Goal: Information Seeking & Learning: Find specific page/section

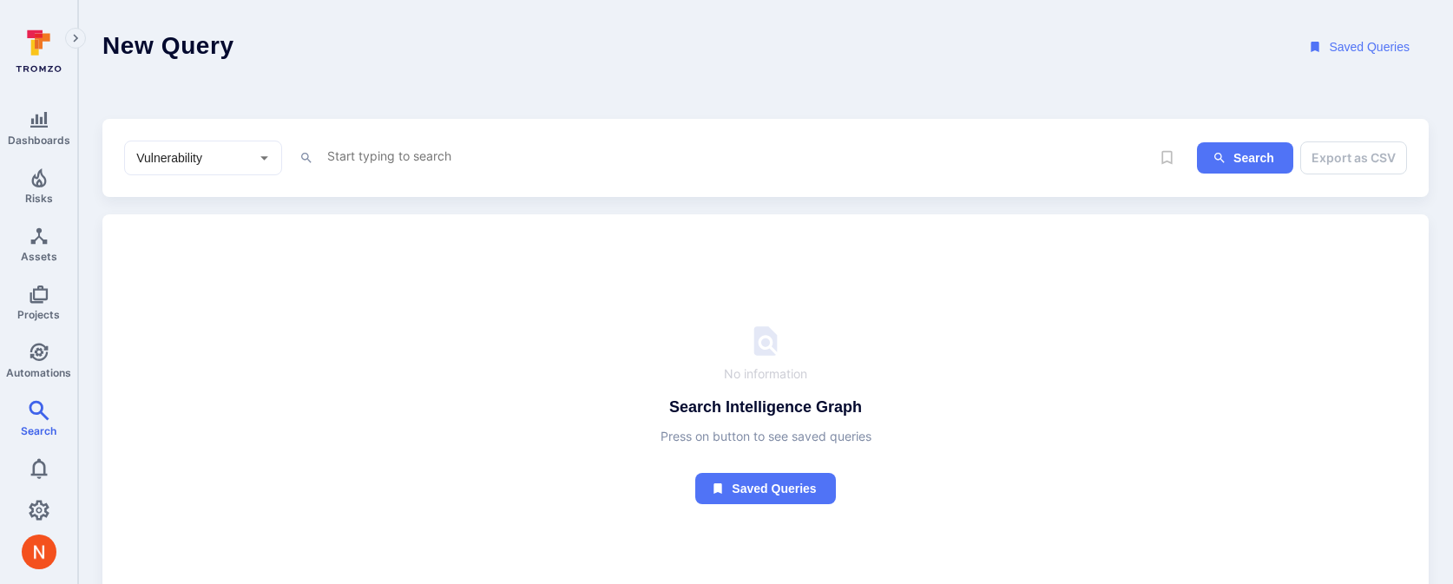
click at [392, 156] on textarea "Intelligence Graph search area" at bounding box center [738, 156] width 825 height 22
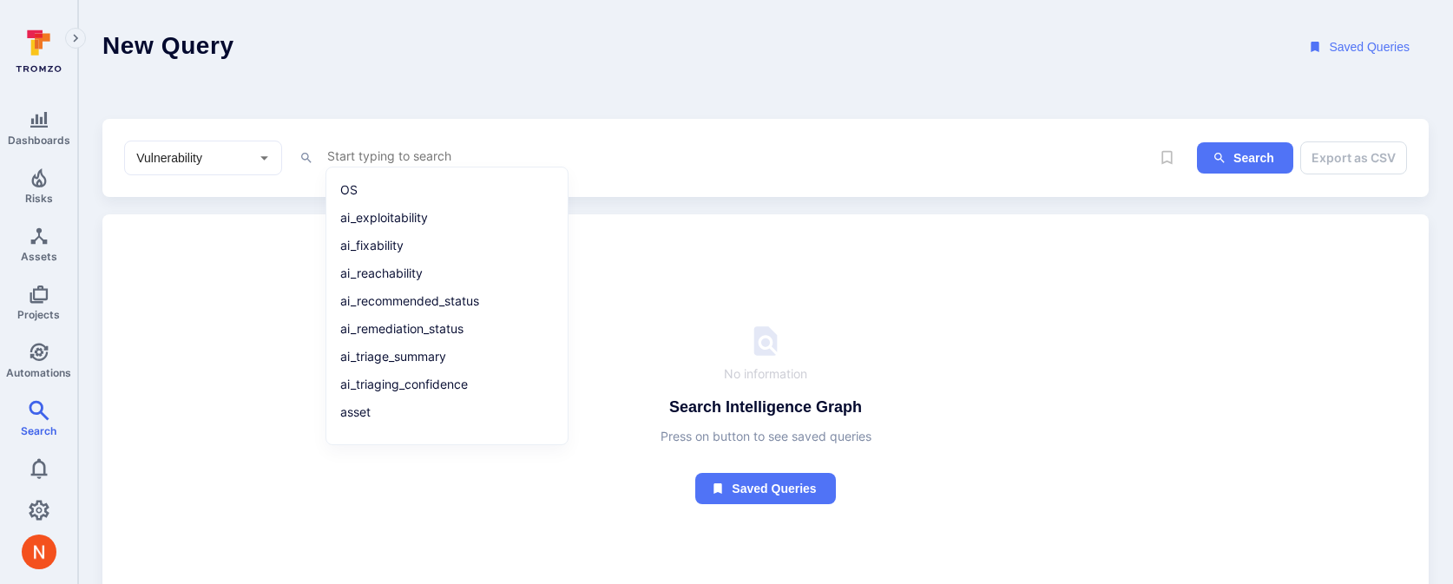
click at [206, 150] on input "Vulnerability" at bounding box center [190, 157] width 115 height 17
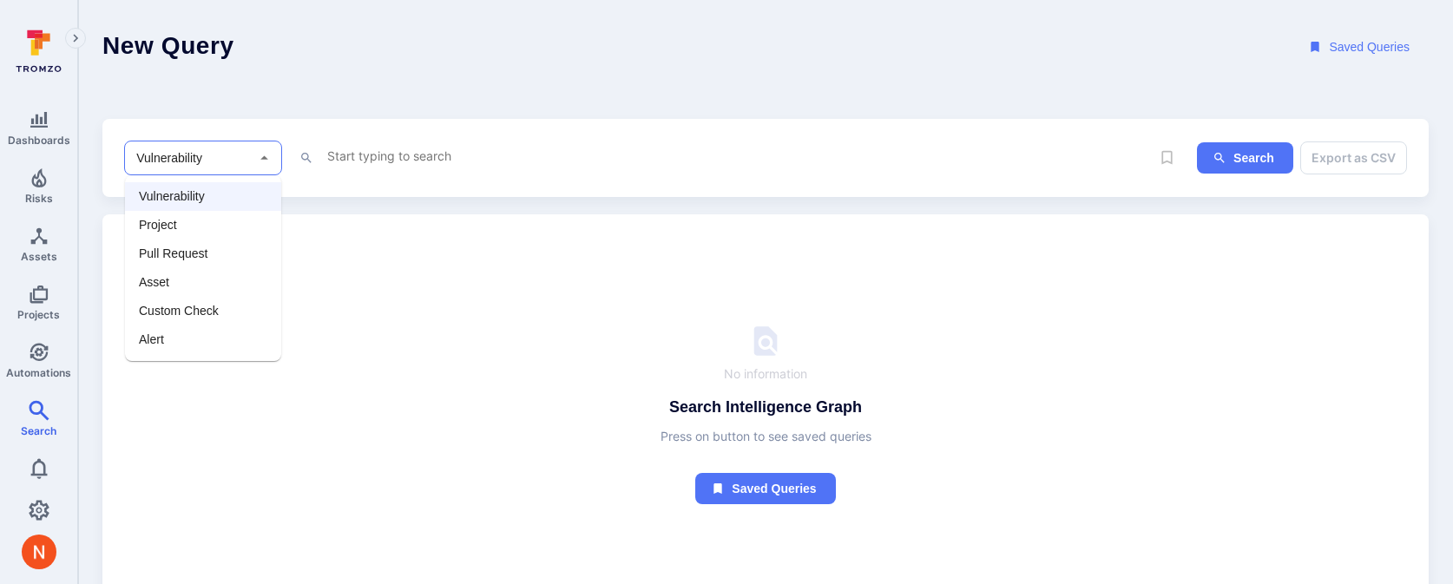
click at [177, 277] on li "Asset" at bounding box center [203, 282] width 156 height 29
type input "Asset"
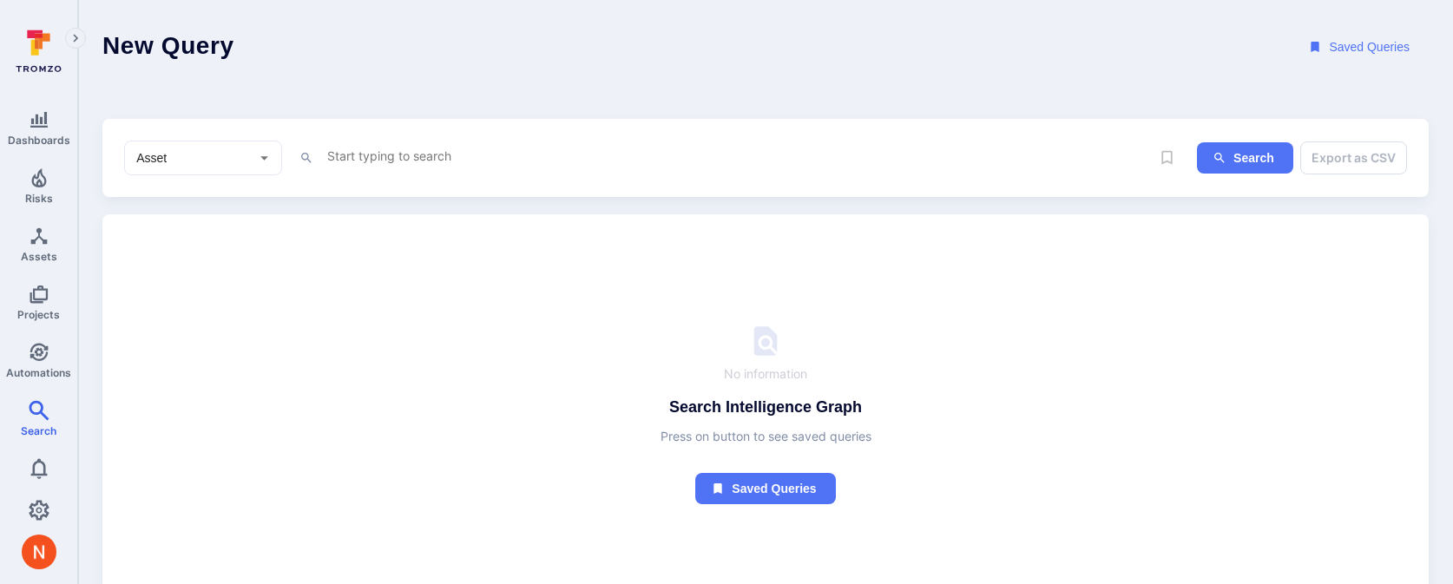
click at [374, 161] on textarea "Intelligence Graph search area" at bounding box center [738, 156] width 825 height 22
paste textarea "type = "Code Repository" and tags = "bitbar" and tags != "devops" and ( context…"
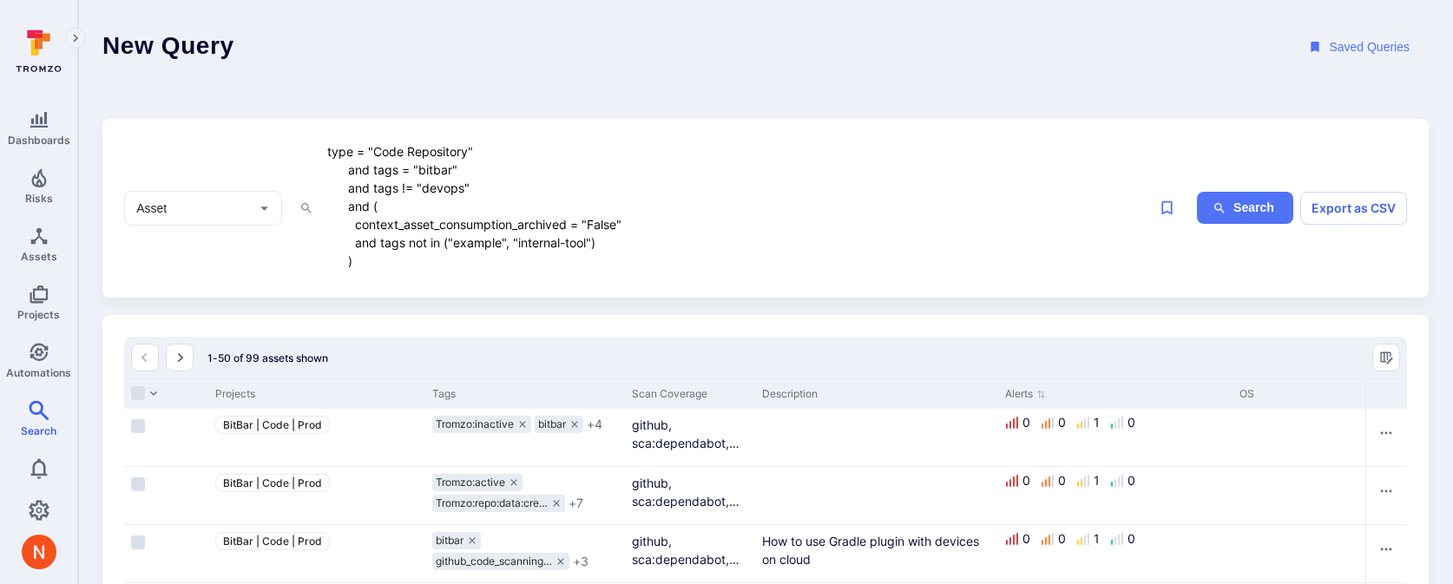
click at [477, 185] on textarea "type = "Code Repository" and tags = "bitbar" and tags != "devops" and ( context…" at bounding box center [738, 206] width 825 height 131
drag, startPoint x: 369, startPoint y: 256, endPoint x: 348, endPoint y: 206, distance: 54.5
click at [348, 206] on textarea "type = "Code Repository" and tags = "bitbar" and tags != "devops" and ( context…" at bounding box center [738, 206] width 825 height 131
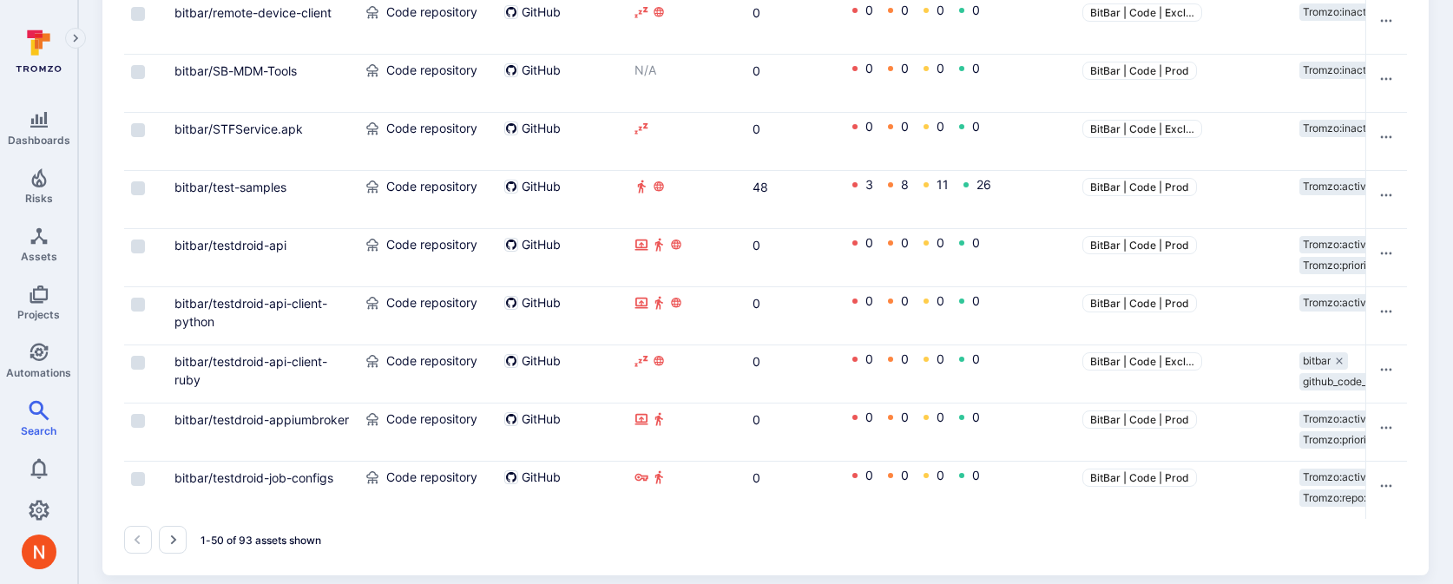
scroll to position [2759, 0]
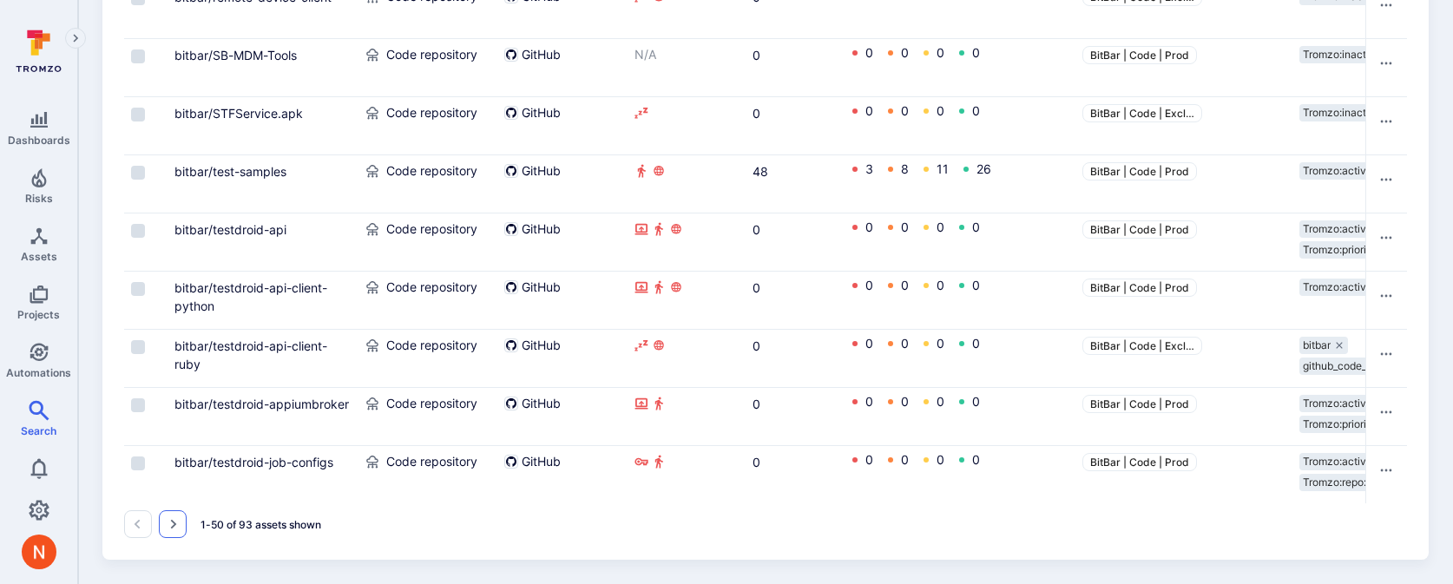
click at [170, 523] on icon "Go to the next page" at bounding box center [173, 524] width 14 height 14
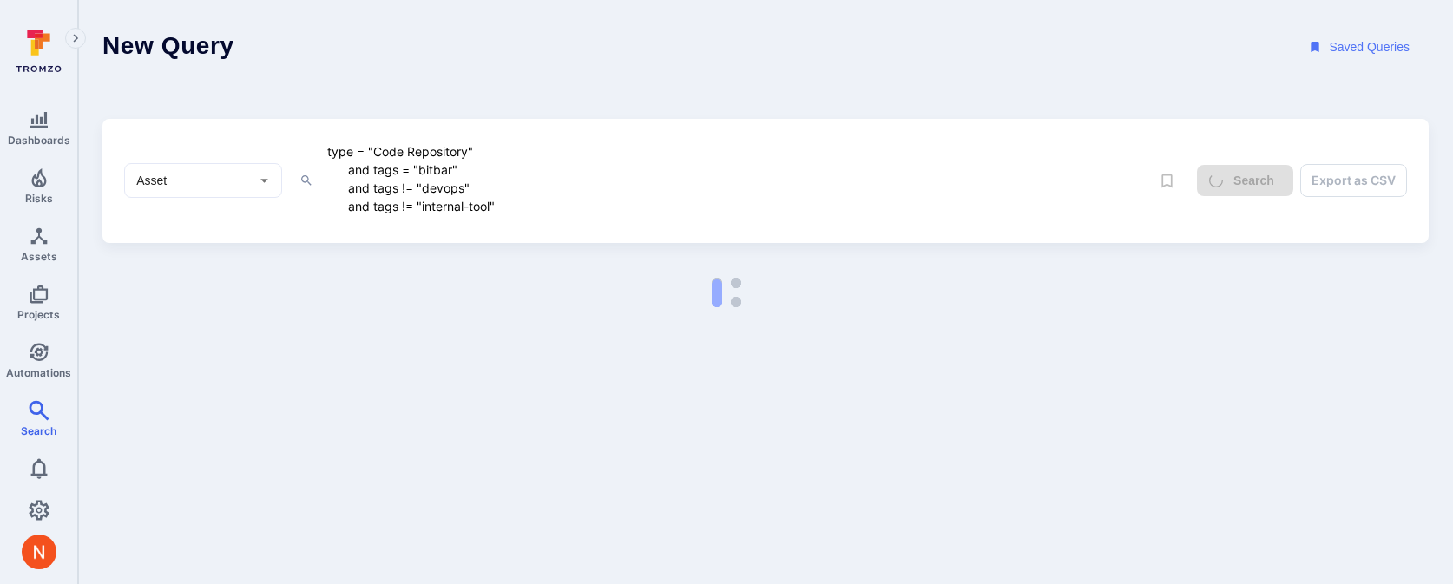
click at [408, 203] on textarea "type = "Code Repository" and tags = "bitbar" and tags != "devops" and tags != "…" at bounding box center [738, 179] width 825 height 76
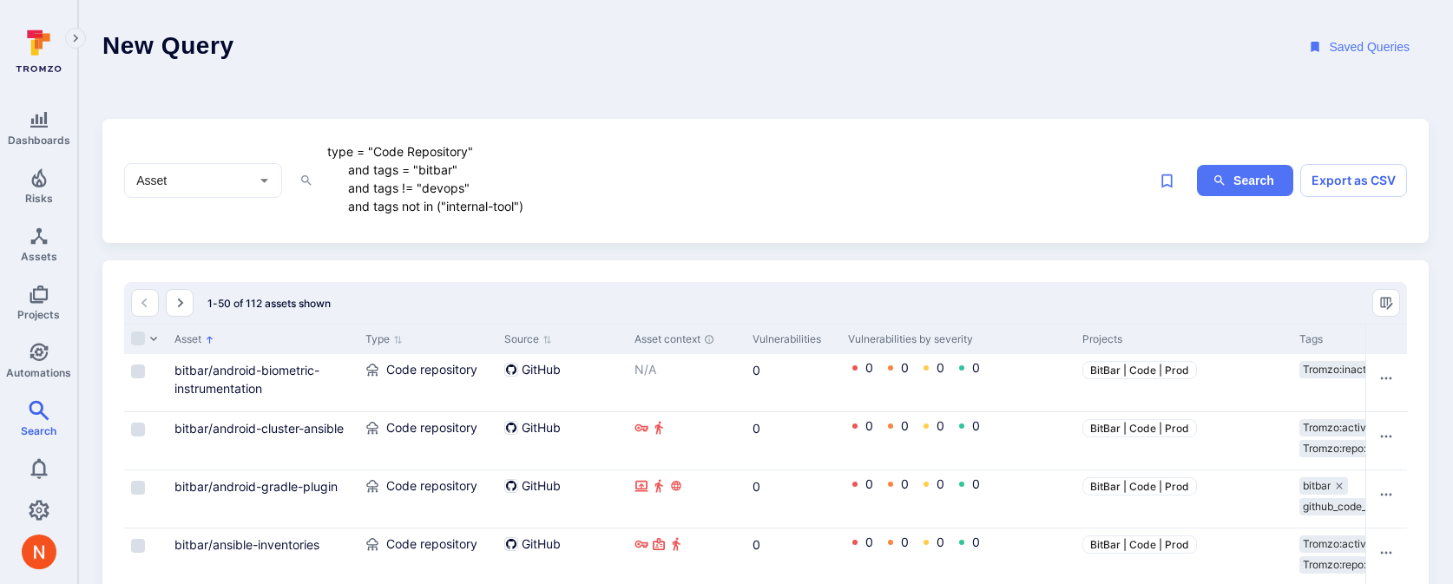
drag, startPoint x: 641, startPoint y: 210, endPoint x: 294, endPoint y: 150, distance: 351.5
click at [293, 150] on div "Asset ​ type = "Code Repository" and tags = "bitbar" and tags != "devops" and t…" at bounding box center [637, 181] width 1026 height 81
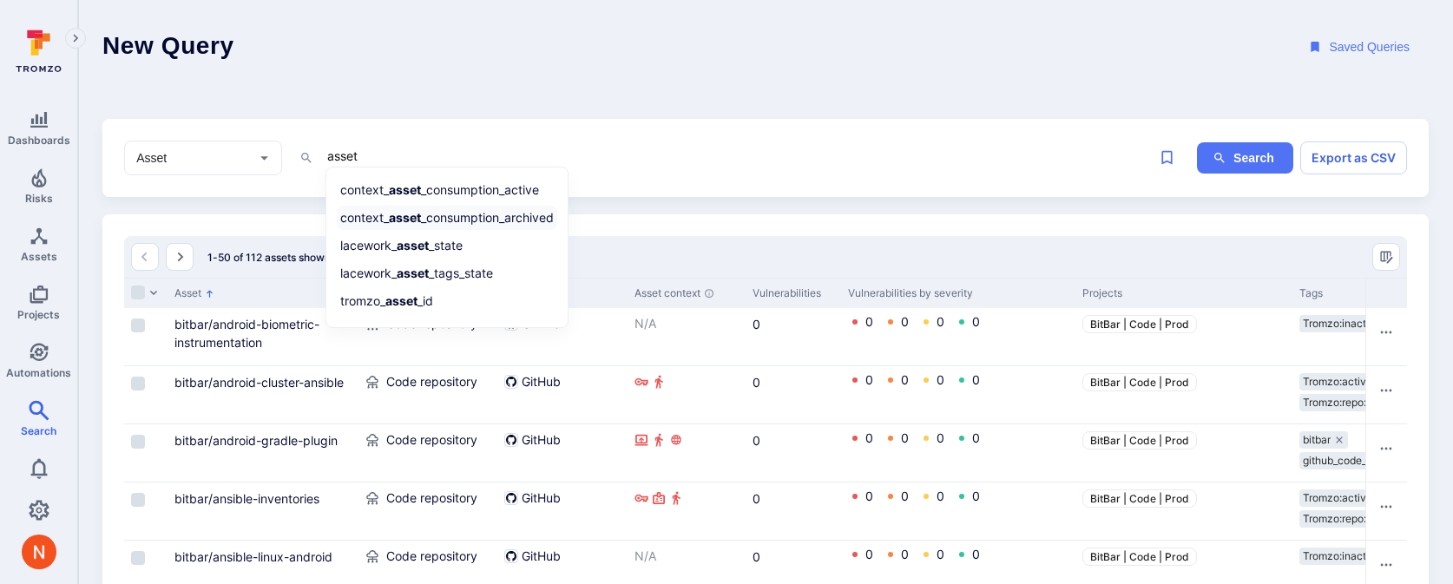
click at [403, 215] on b "asset" at bounding box center [405, 217] width 32 height 15
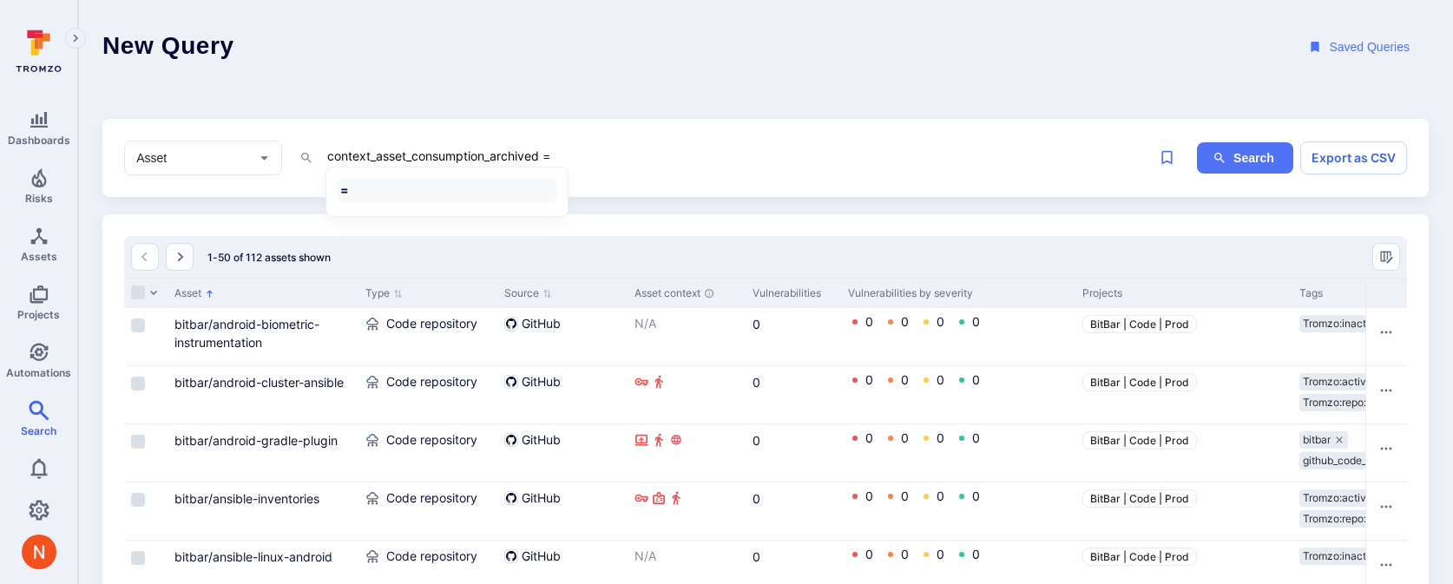
click at [431, 195] on li "=" at bounding box center [447, 190] width 220 height 24
click at [421, 211] on li "False" at bounding box center [447, 216] width 220 height 24
type textarea "context_asset_consumption_archived = False"
